Goal: Transaction & Acquisition: Purchase product/service

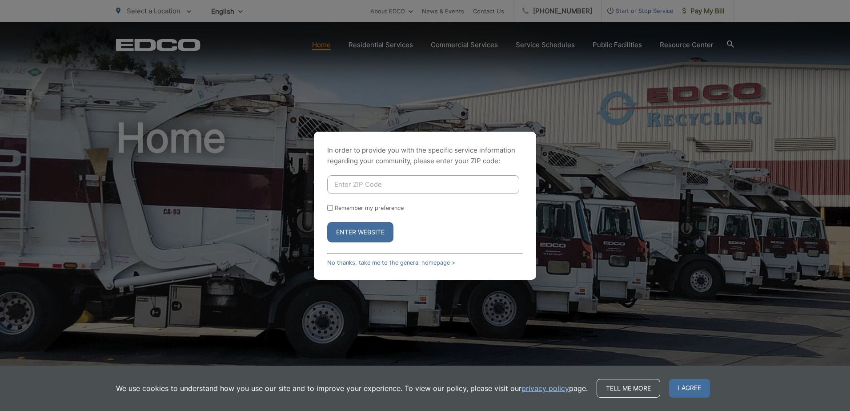
click at [348, 179] on input "Enter ZIP Code" at bounding box center [423, 184] width 192 height 19
type input "92078"
click at [329, 206] on input "Remember my preference" at bounding box center [330, 208] width 6 height 6
checkbox input "true"
click at [344, 235] on button "Enter Website" at bounding box center [360, 232] width 66 height 20
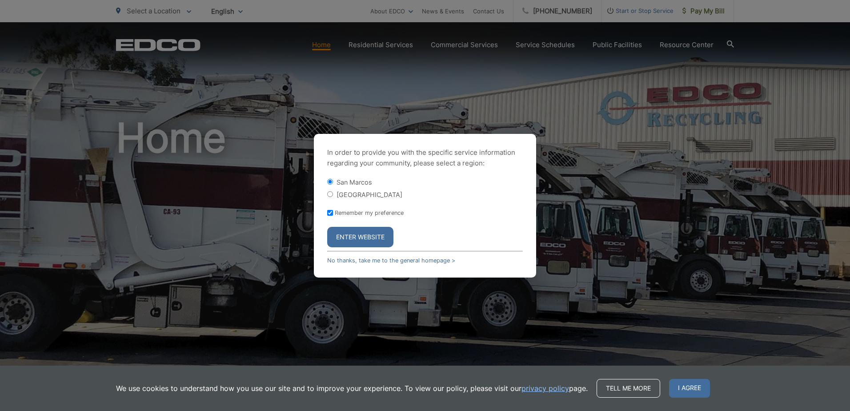
click at [339, 234] on button "Enter Website" at bounding box center [360, 237] width 66 height 20
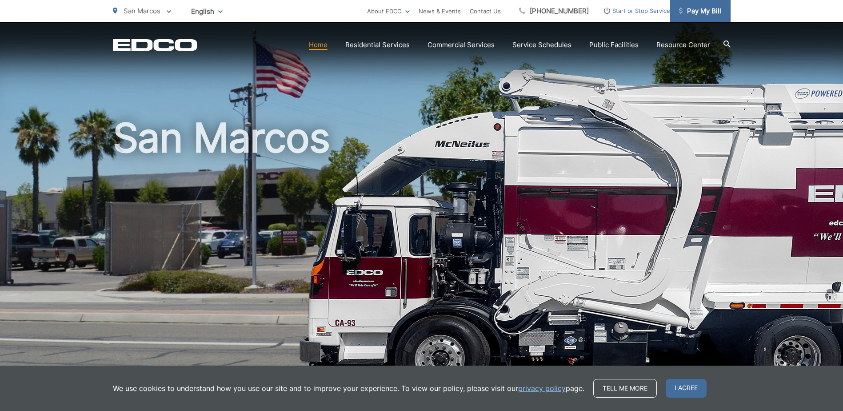
click at [700, 16] on link "Pay My Bill" at bounding box center [700, 11] width 60 height 22
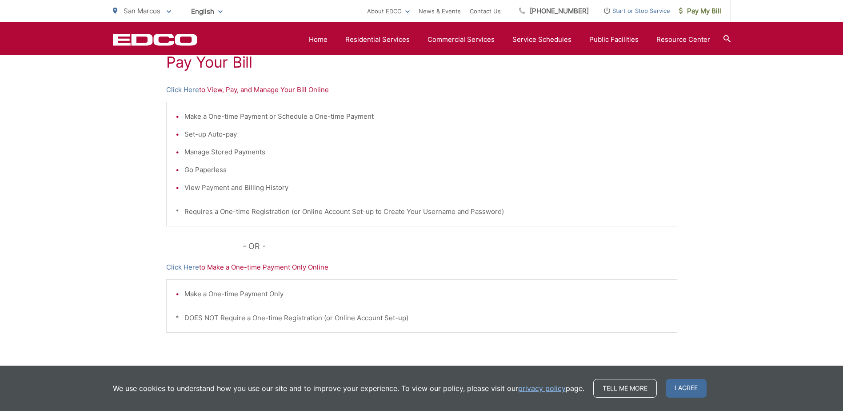
scroll to position [89, 0]
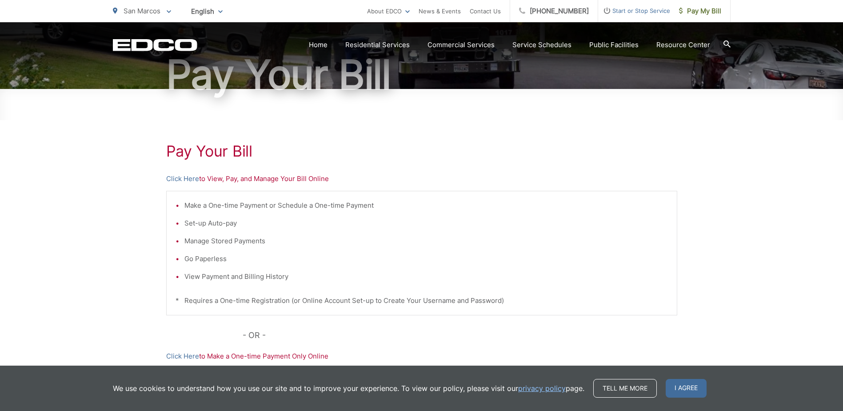
click at [244, 177] on p "Click Here to View, Pay, and Manage Your Bill Online" at bounding box center [421, 178] width 511 height 11
click at [187, 180] on link "Click Here" at bounding box center [182, 178] width 33 height 11
